Goal: Use online tool/utility: Utilize a website feature to perform a specific function

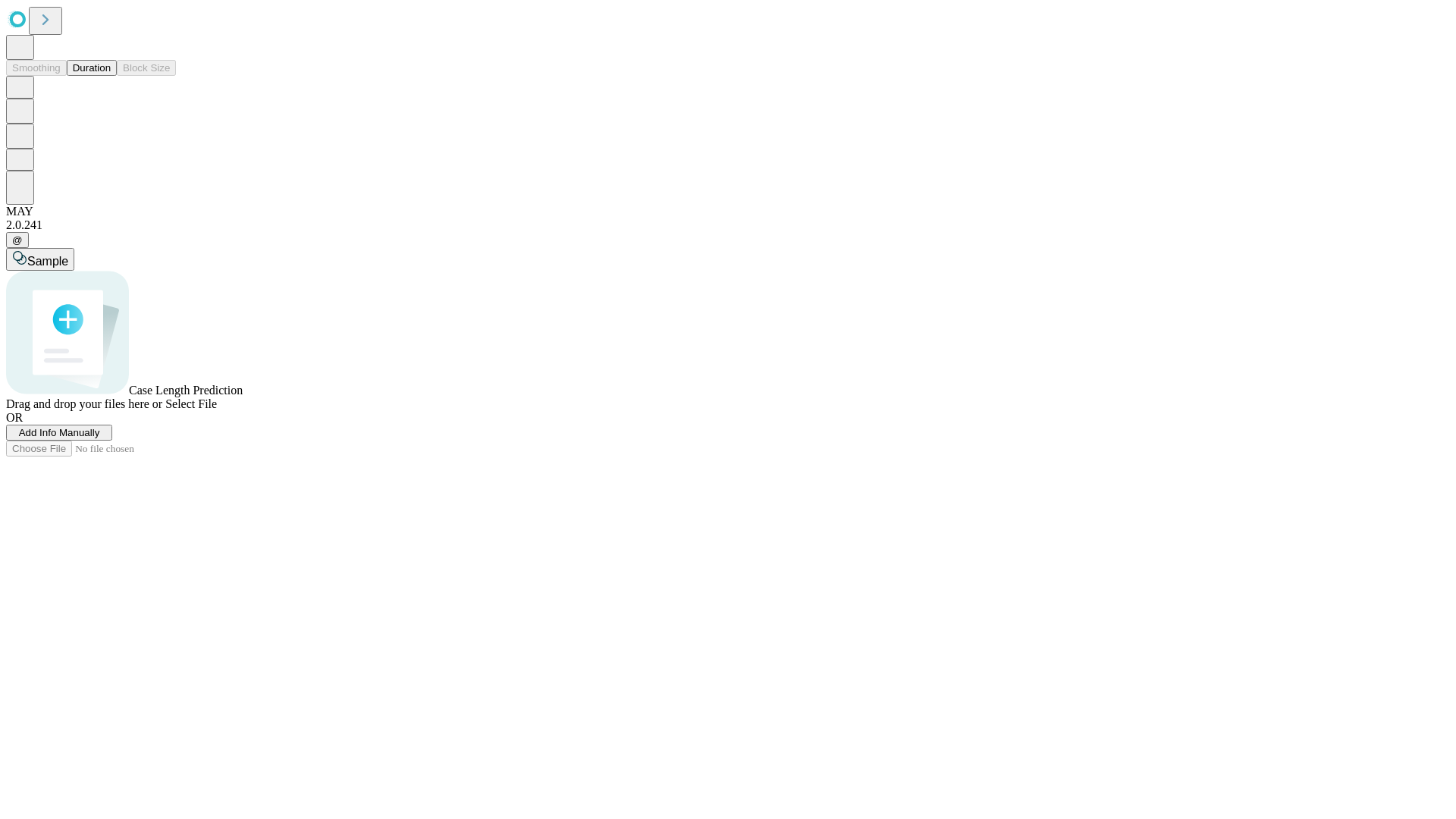
click at [111, 76] on button "Duration" at bounding box center [92, 68] width 50 height 16
click at [217, 410] on span "Select File" at bounding box center [191, 404] width 51 height 13
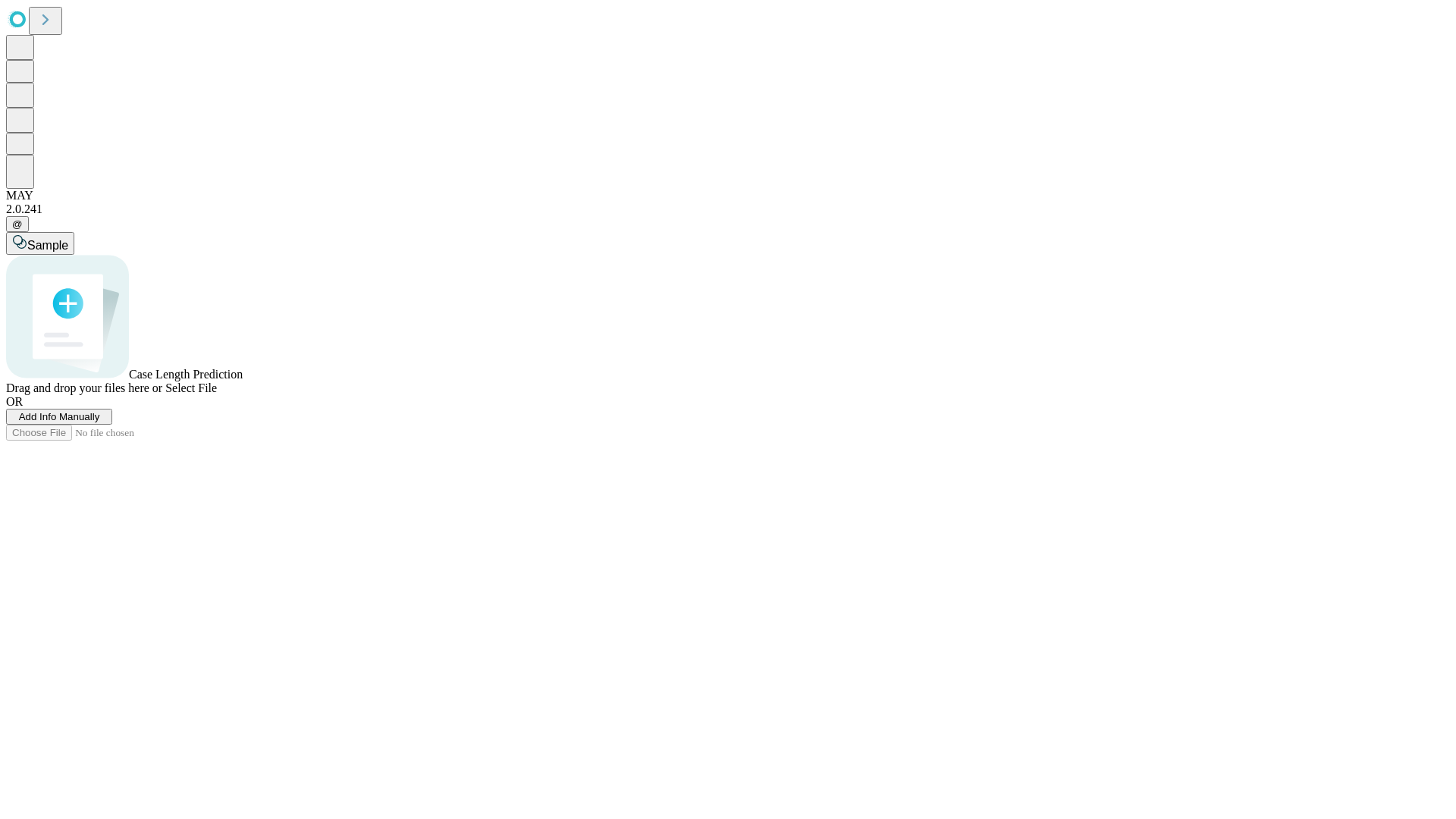
click at [217, 395] on span "Select File" at bounding box center [191, 387] width 51 height 13
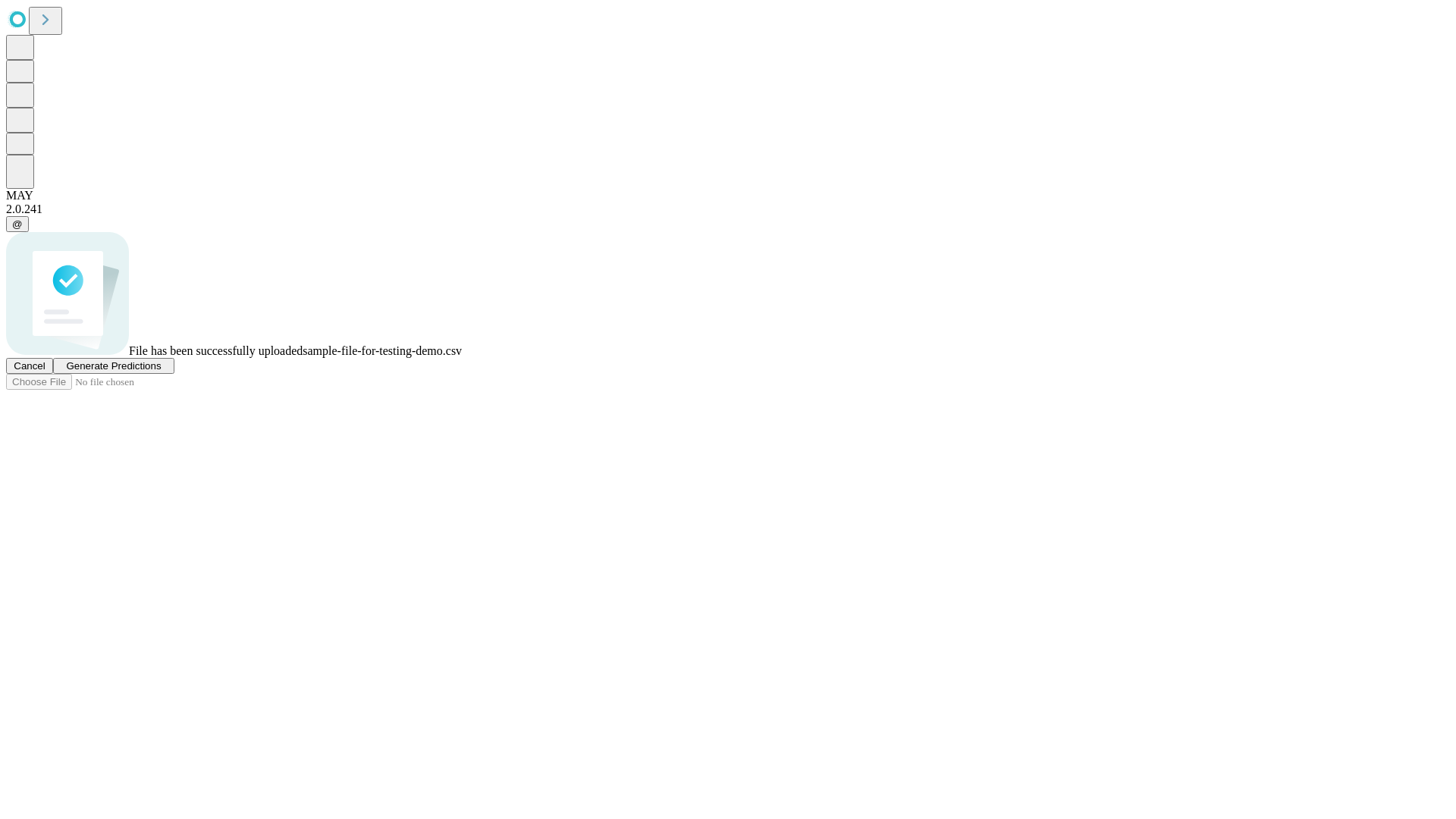
click at [161, 371] on span "Generate Predictions" at bounding box center [112, 366] width 94 height 12
